Goal: Transaction & Acquisition: Download file/media

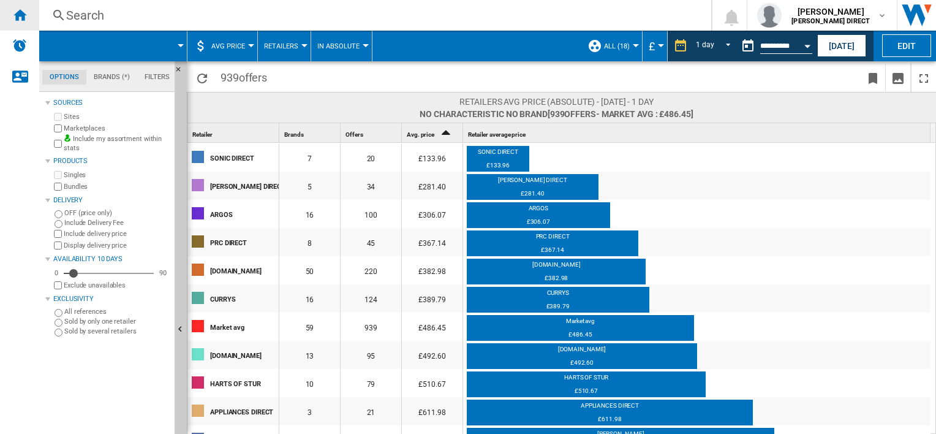
click at [28, 15] on div "Home" at bounding box center [19, 15] width 39 height 31
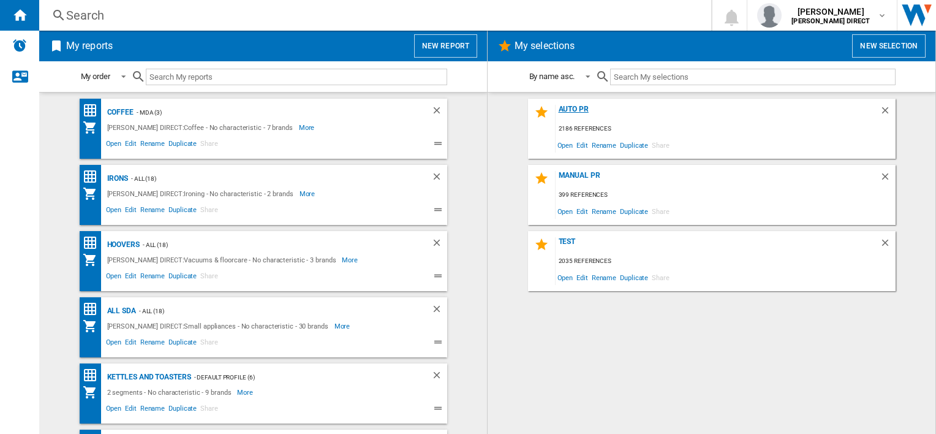
click at [578, 107] on div "AUTO PR" at bounding box center [718, 113] width 324 height 17
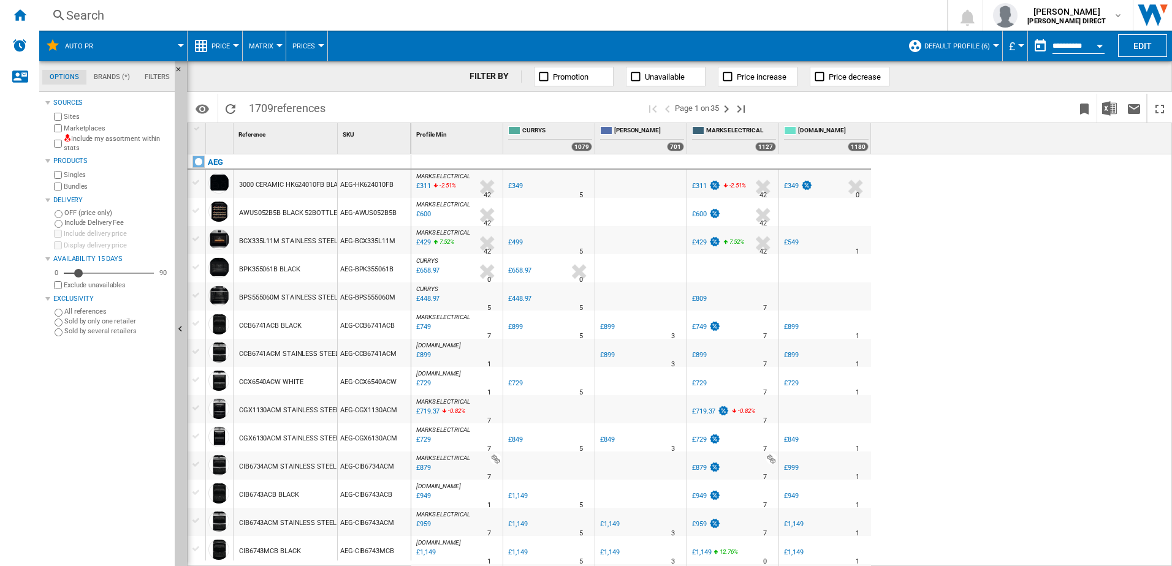
click at [62, 141] on div "Include my assortment within stats" at bounding box center [110, 143] width 118 height 19
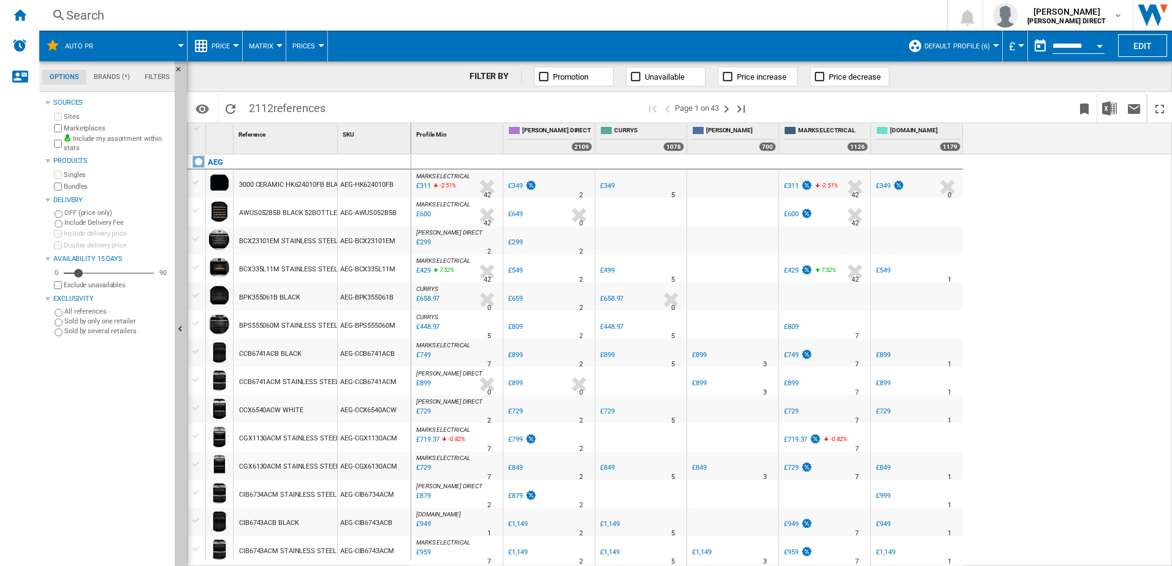
click at [936, 52] on button "Default profile (6)" at bounding box center [960, 46] width 72 height 31
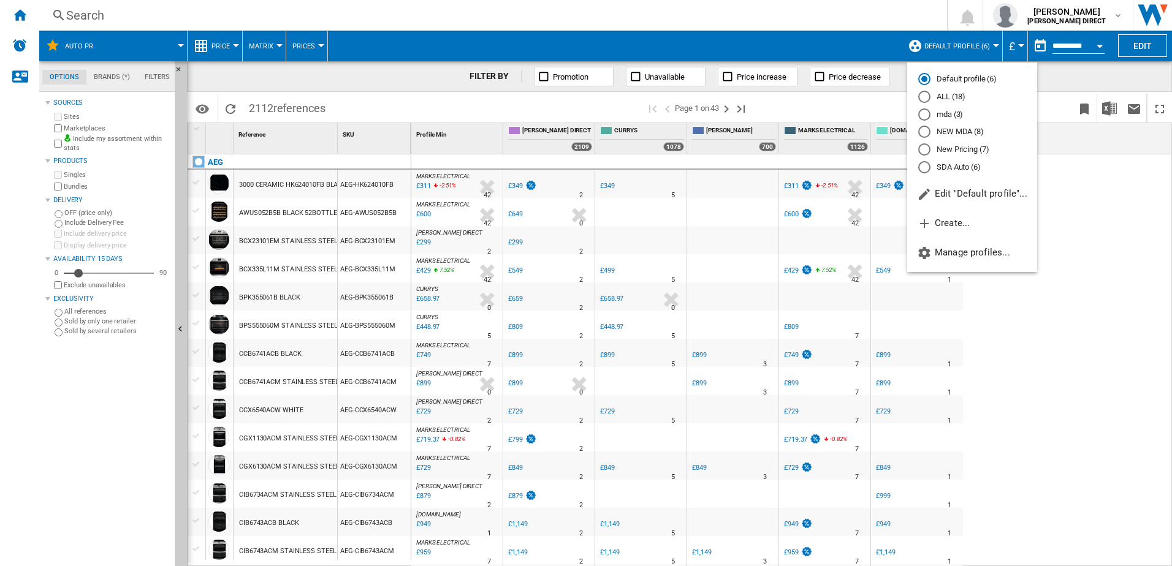
click at [936, 150] on md-radio-button "New Pricing (7)" at bounding box center [972, 150] width 108 height 12
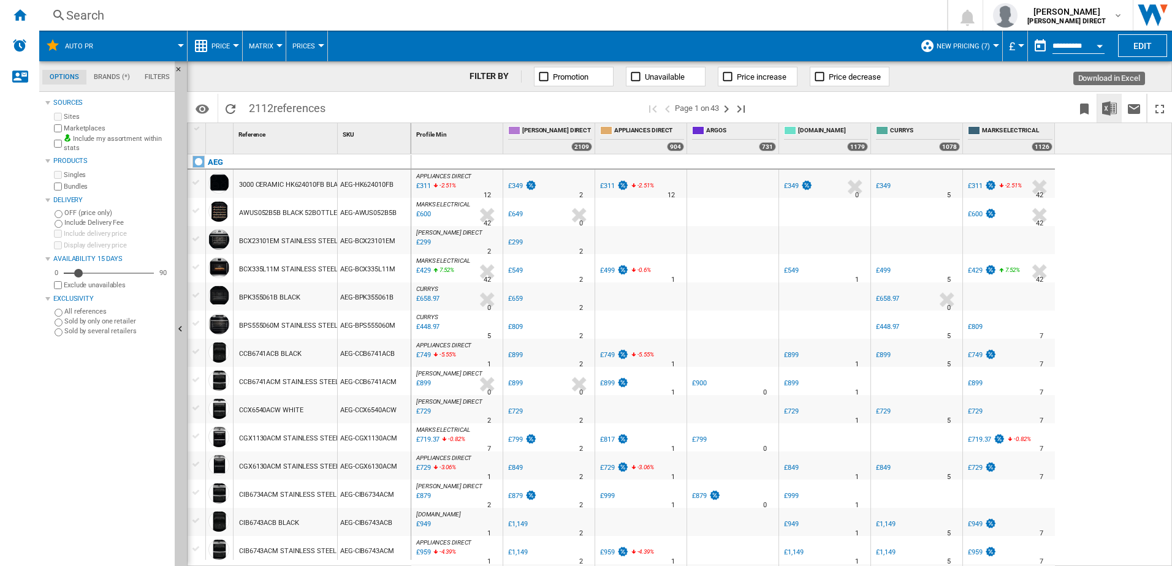
click at [936, 106] on button "Download in Excel" at bounding box center [1109, 108] width 25 height 29
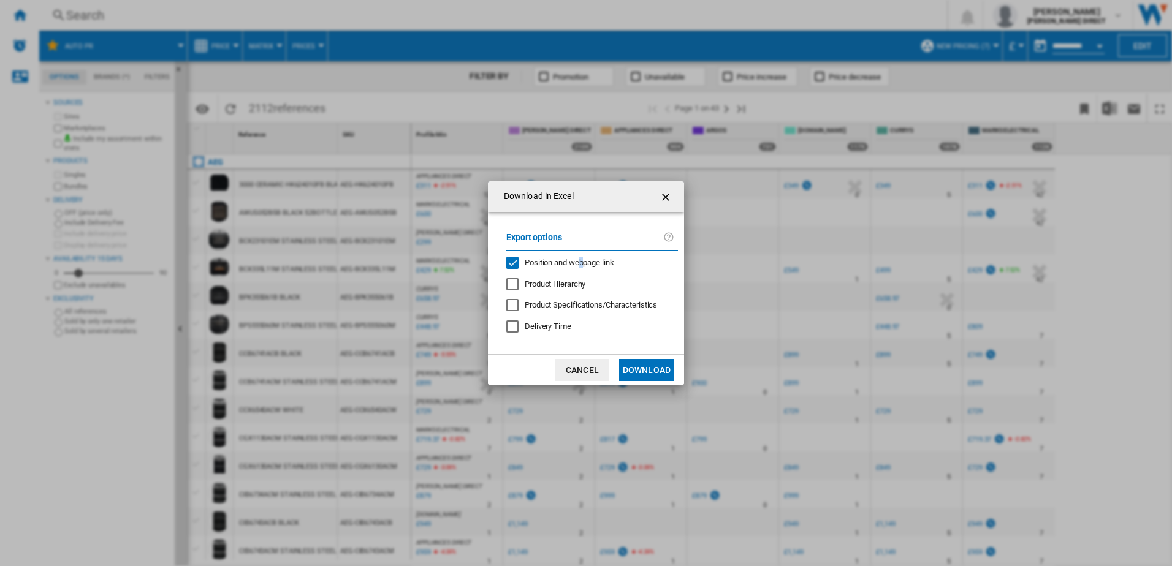
click at [581, 263] on span "Position and webpage link" at bounding box center [568, 262] width 89 height 9
drag, startPoint x: 581, startPoint y: 263, endPoint x: 646, endPoint y: 372, distance: 126.4
click at [646, 372] on button "Download" at bounding box center [646, 370] width 55 height 22
